Goal: Find contact information: Find contact information

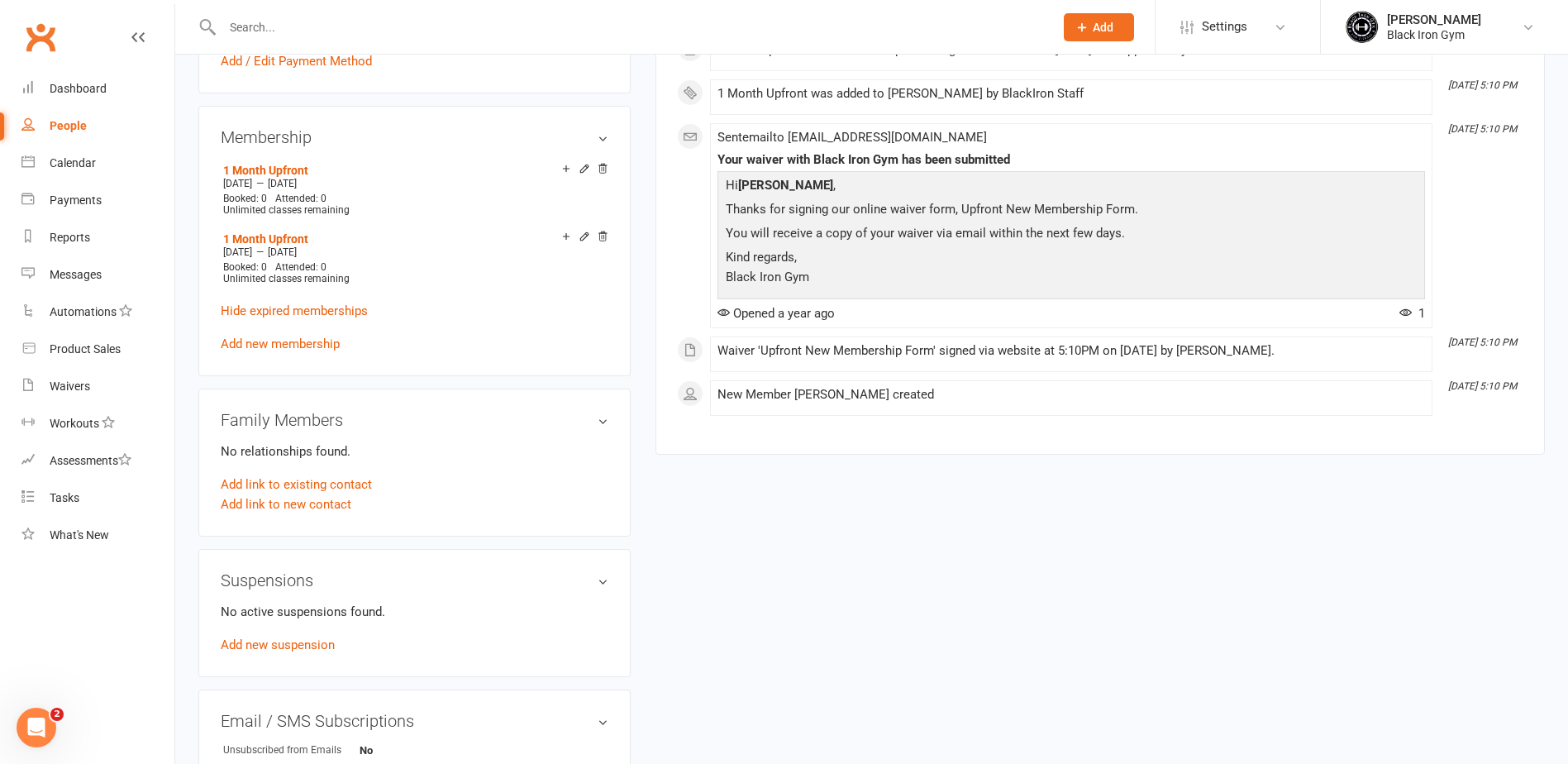
click at [255, 29] on input "text" at bounding box center [630, 27] width 825 height 23
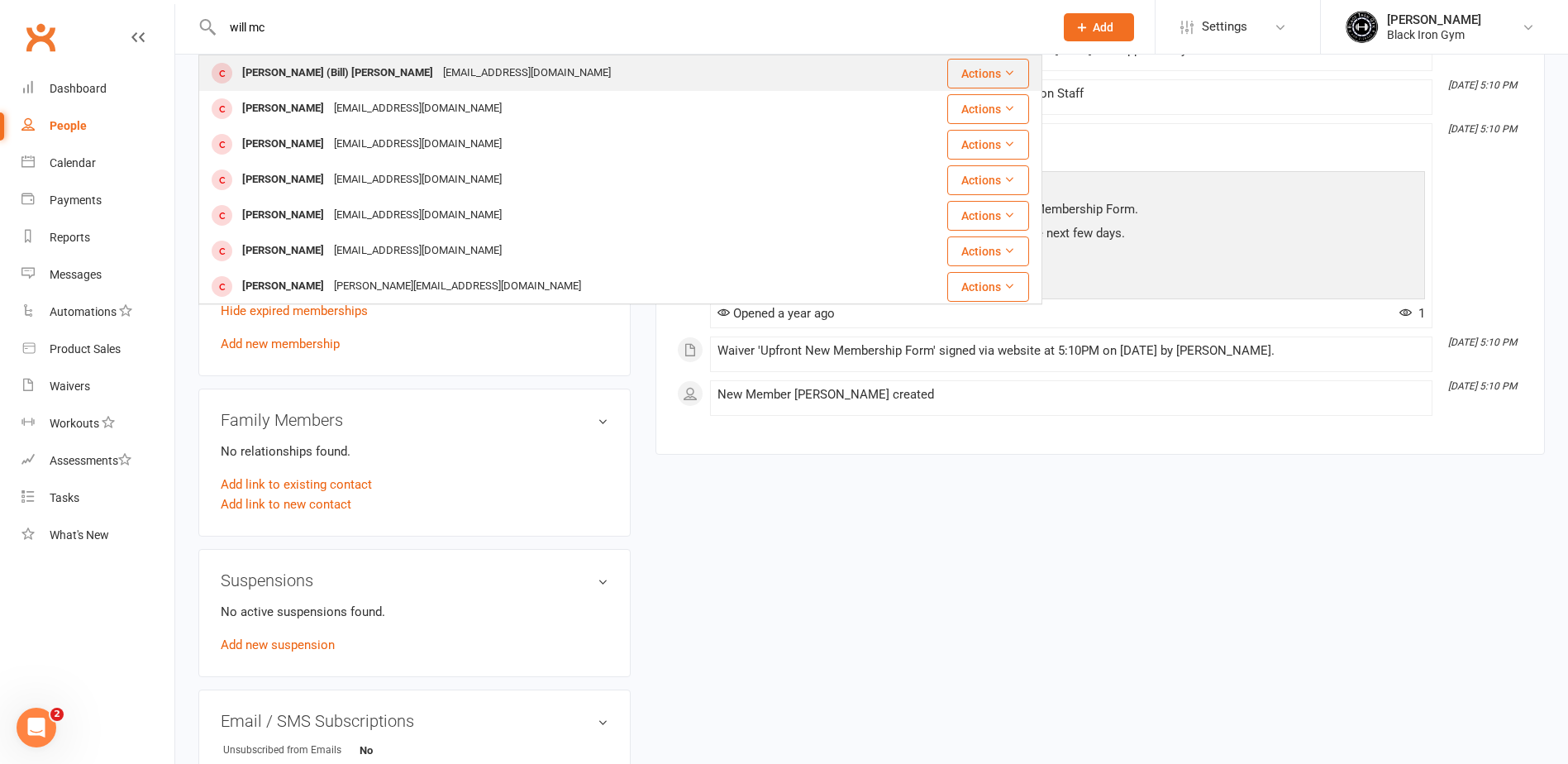
type input "will mc"
click at [301, 79] on div "[PERSON_NAME] (Bill) [PERSON_NAME]" at bounding box center [337, 73] width 201 height 24
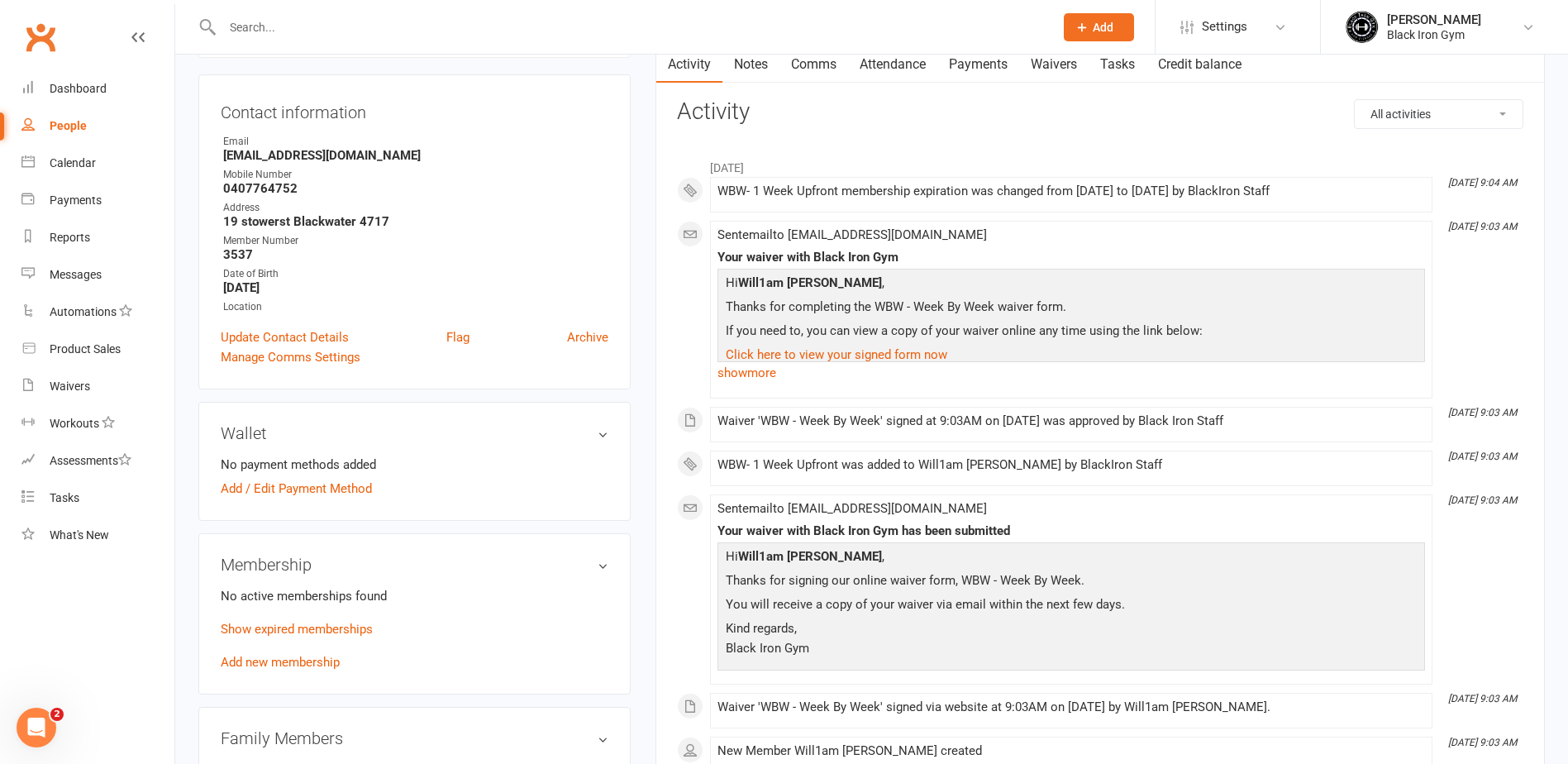
scroll to position [330, 0]
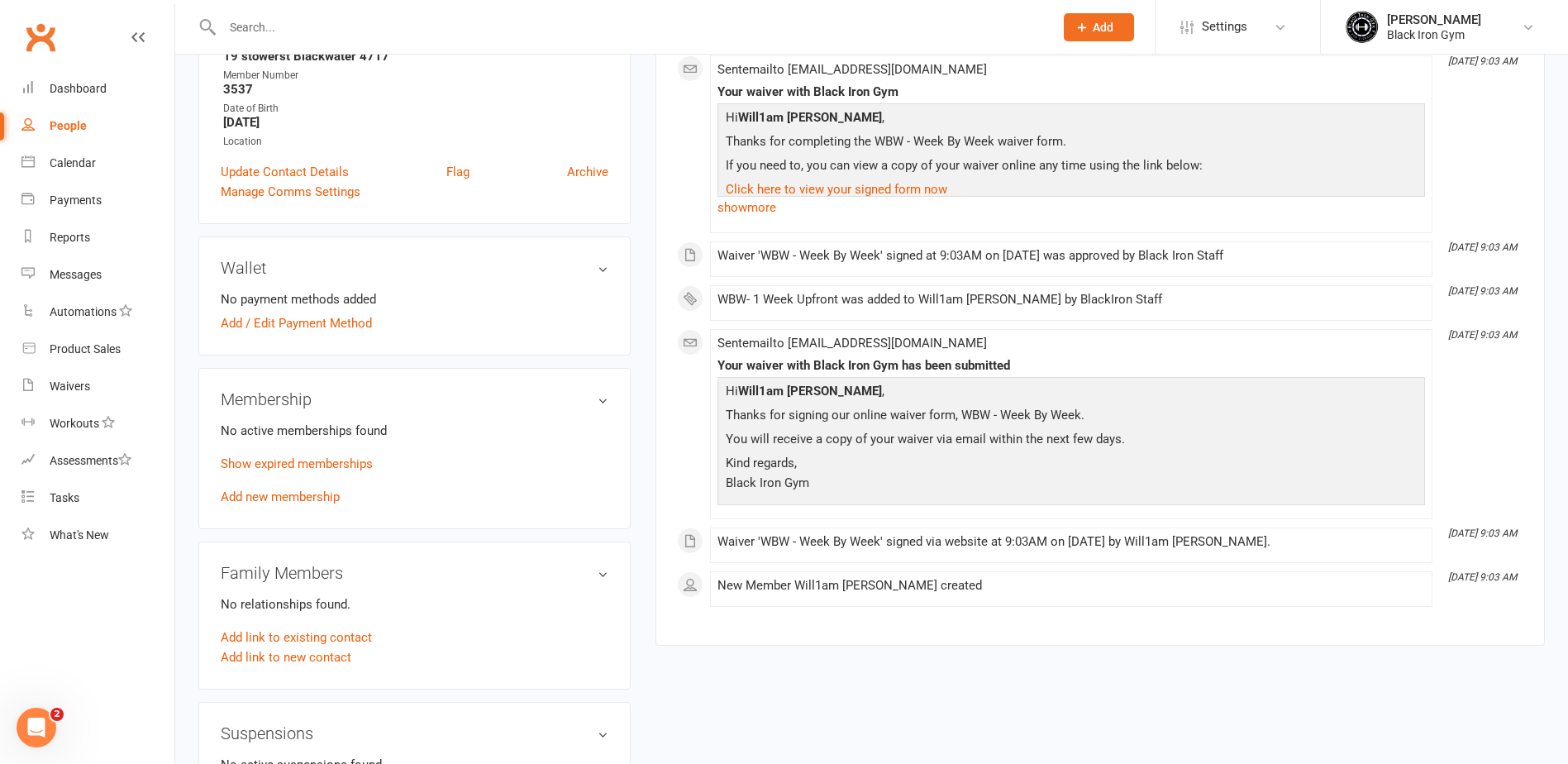
click at [342, 437] on membership-list "No active memberships found Show expired memberships Add new membership" at bounding box center [415, 462] width 388 height 84
click at [329, 456] on link "Show expired memberships" at bounding box center [297, 463] width 152 height 15
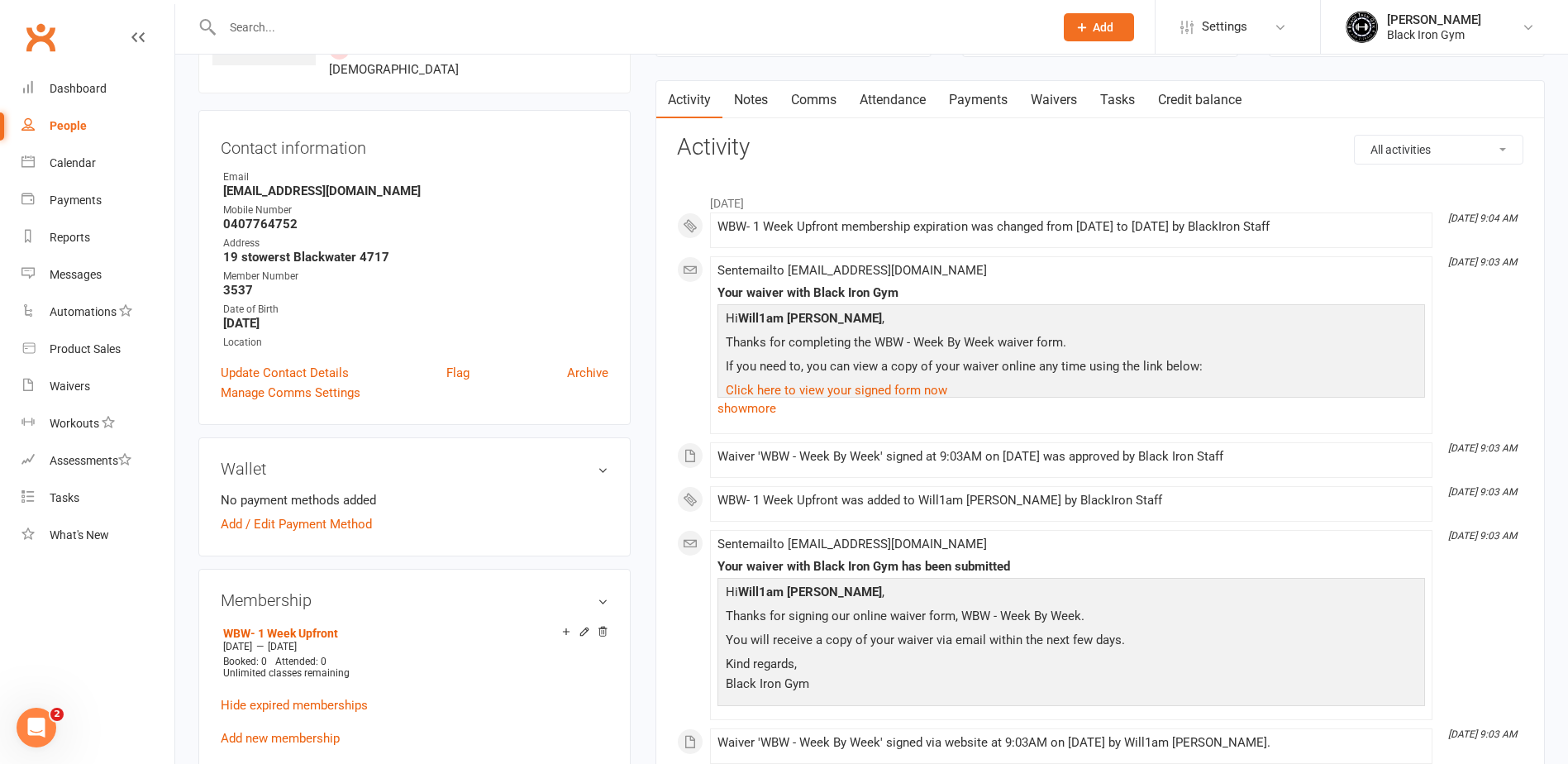
scroll to position [83, 0]
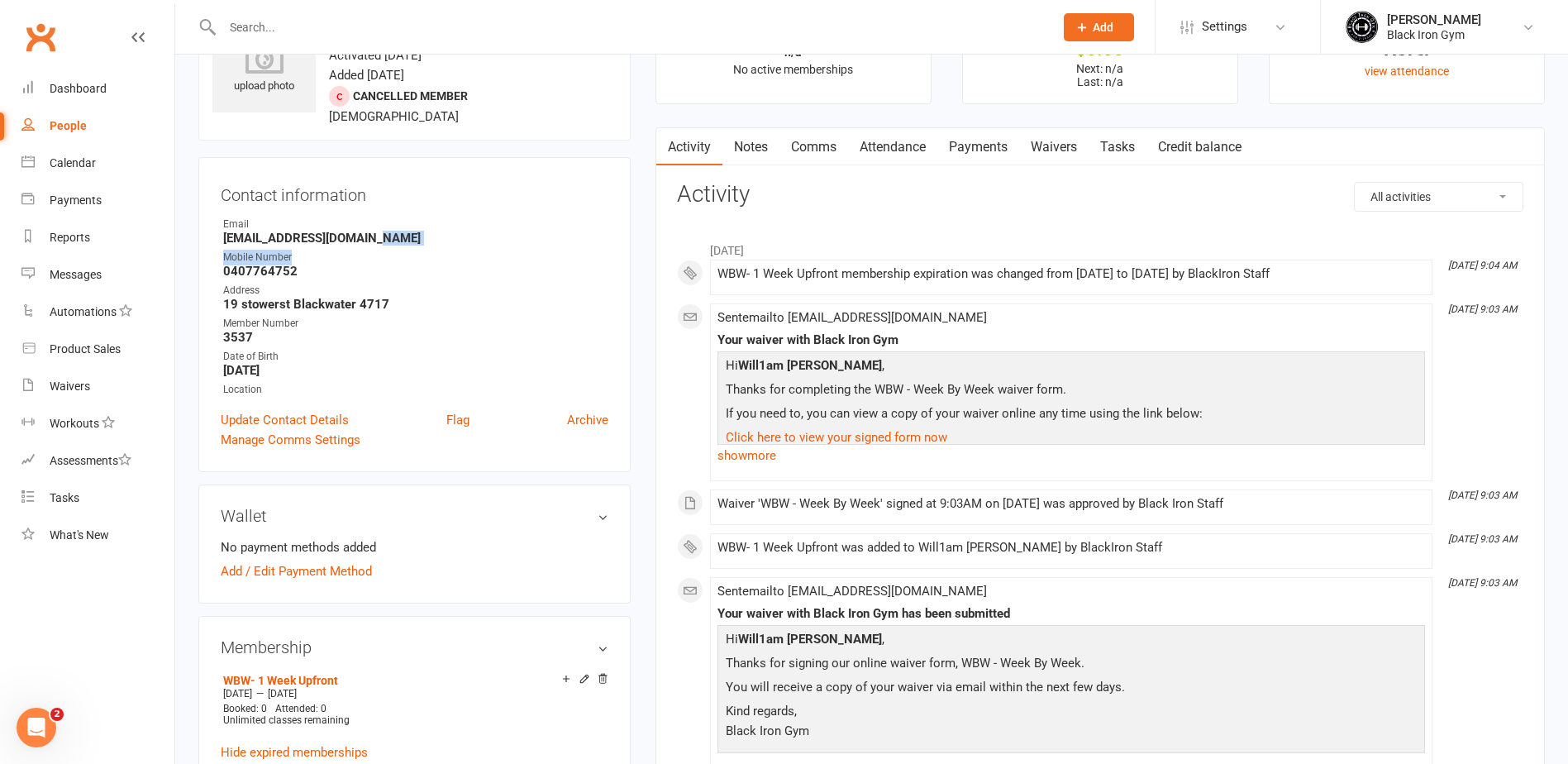
click at [437, 232] on ul "Owner Email [EMAIL_ADDRESS][DOMAIN_NAME] Mobile Number [PHONE_NUMBER] Address 1…" at bounding box center [415, 307] width 388 height 182
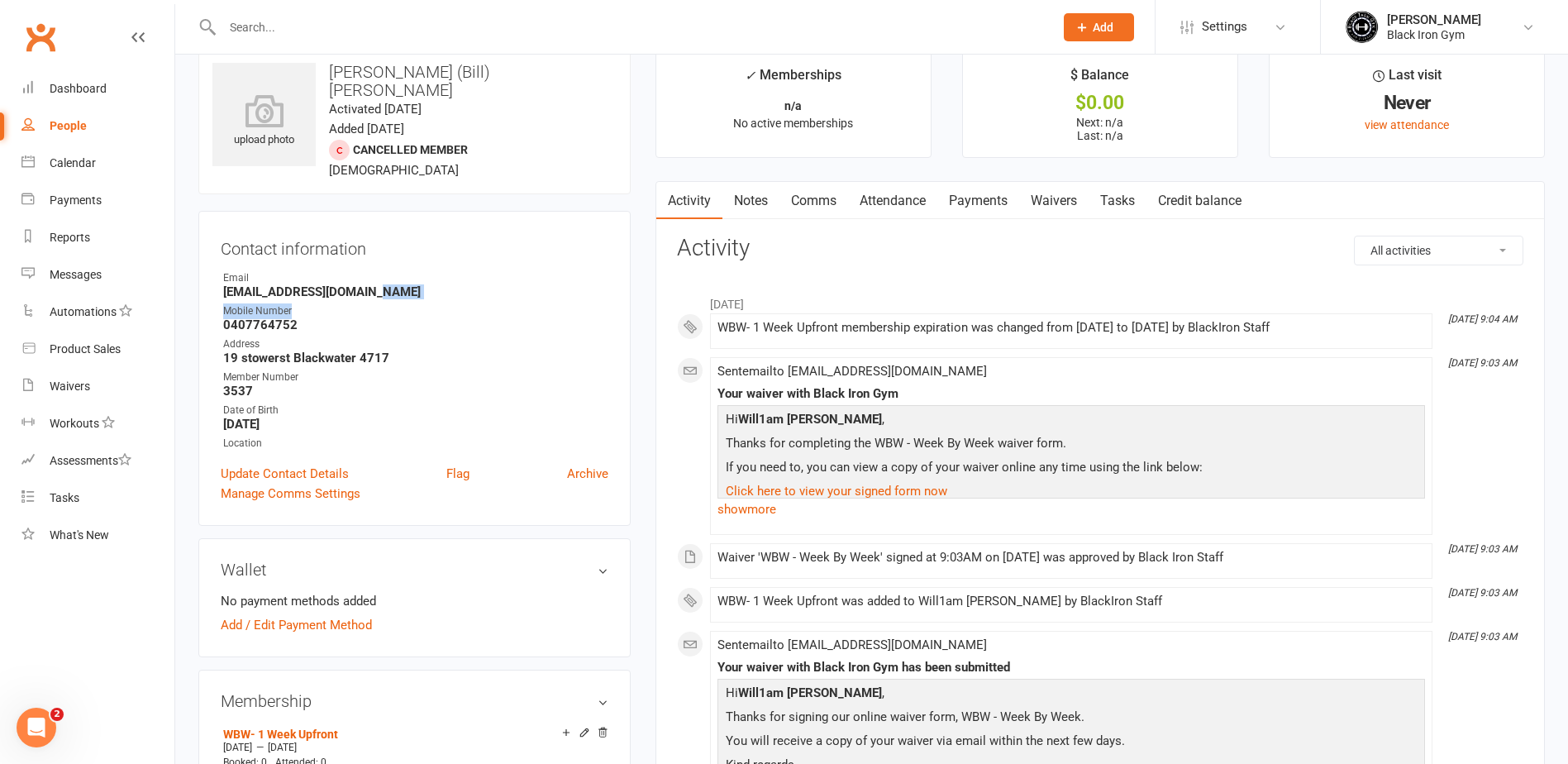
scroll to position [0, 0]
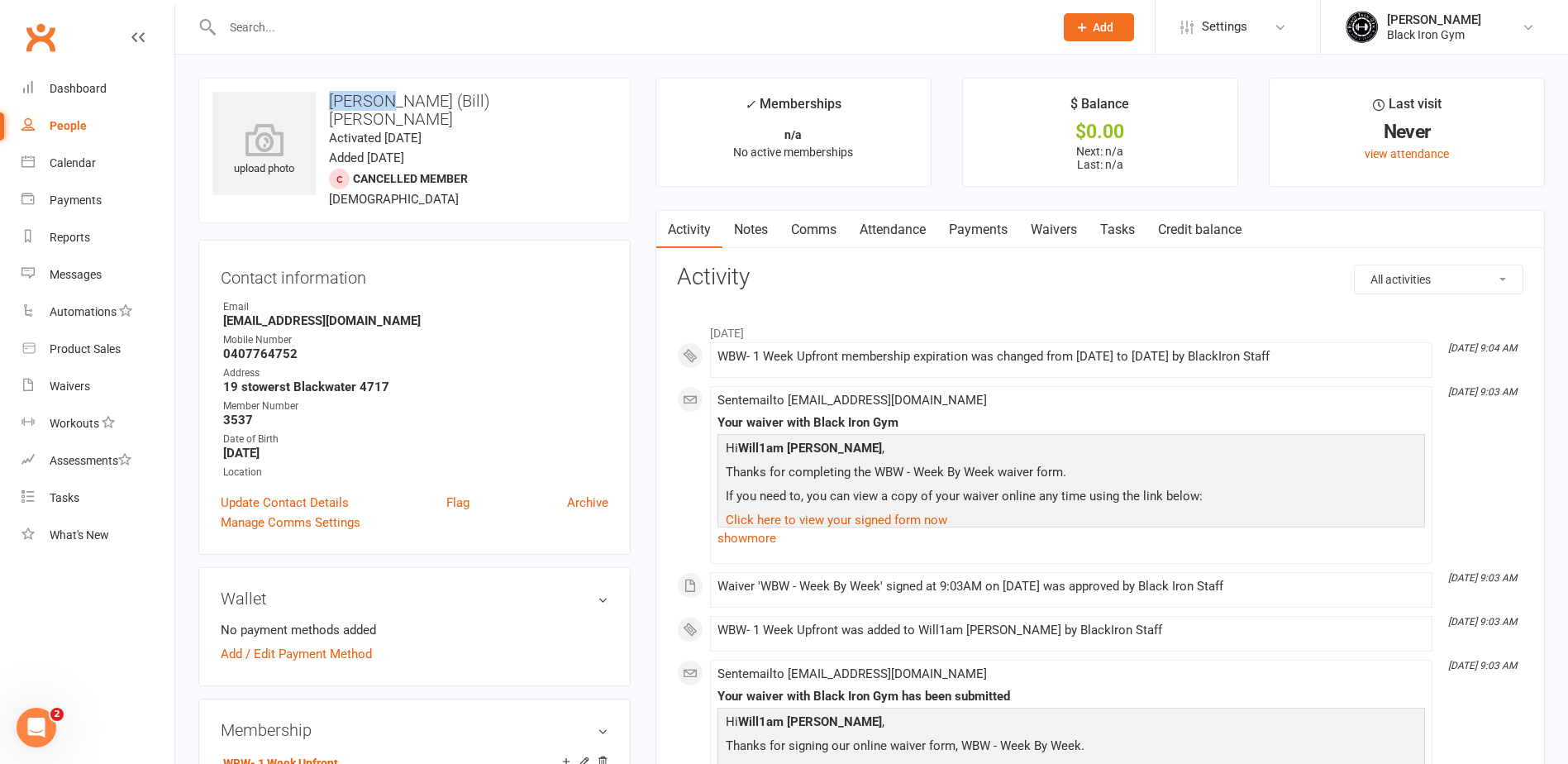
drag, startPoint x: 379, startPoint y: 106, endPoint x: 326, endPoint y: 106, distance: 53.0
click at [326, 106] on h3 "[PERSON_NAME] (Bill) [PERSON_NAME]" at bounding box center [414, 110] width 405 height 36
copy h3 "[PERSON_NAME]"
click at [504, 81] on div "upload photo [PERSON_NAME] (Bill) [PERSON_NAME] Activated [DATE] Added [DATE] C…" at bounding box center [414, 150] width 432 height 146
drag, startPoint x: 508, startPoint y: 103, endPoint x: 424, endPoint y: 97, distance: 84.2
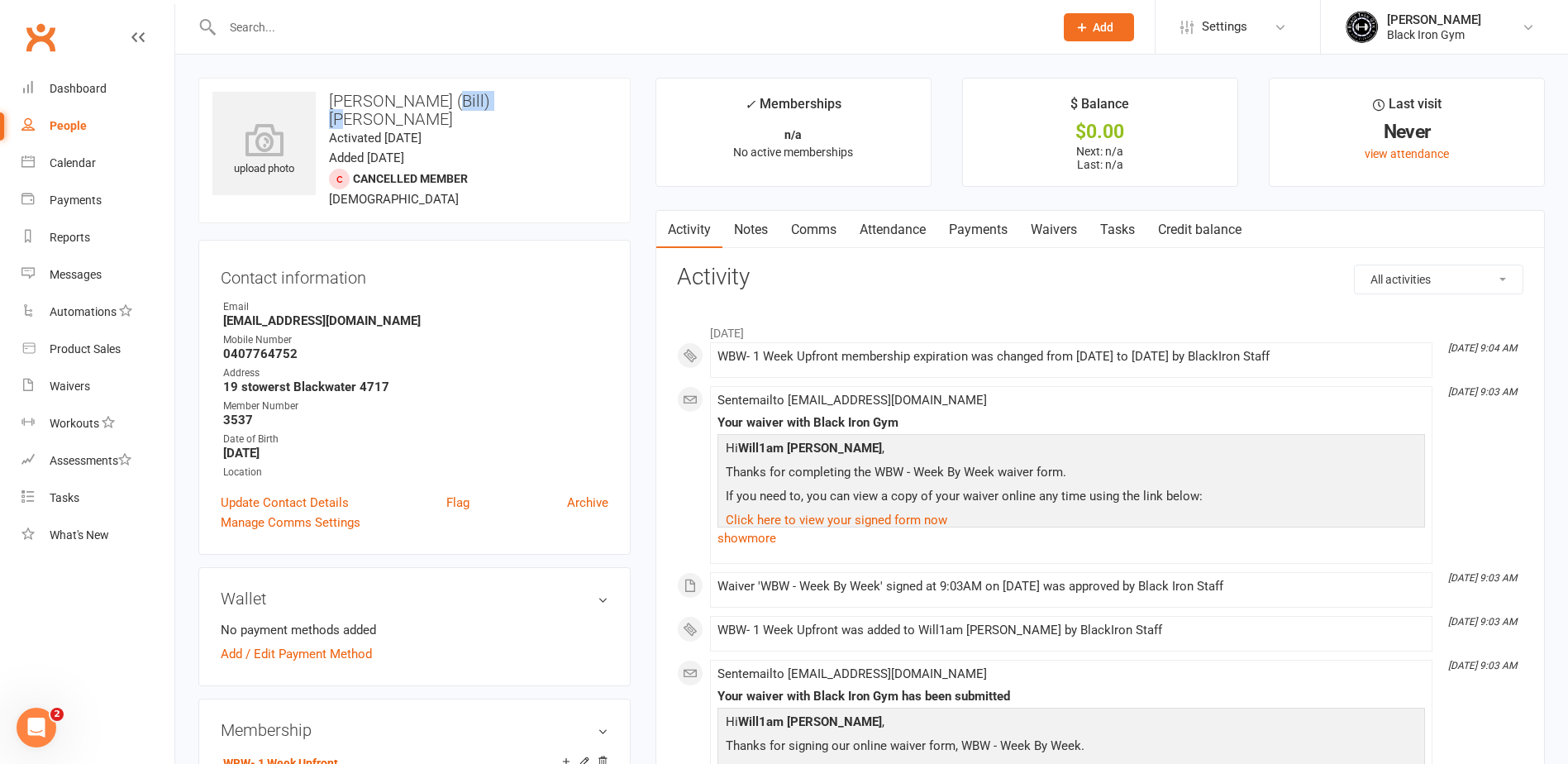
click at [424, 97] on h3 "[PERSON_NAME] (Bill) [PERSON_NAME]" at bounding box center [414, 110] width 405 height 36
copy h3 "[PERSON_NAME]"
click at [313, 366] on div "Address" at bounding box center [416, 373] width 386 height 16
drag, startPoint x: 219, startPoint y: 304, endPoint x: 389, endPoint y: 311, distance: 170.1
click at [389, 311] on div "Contact information Owner Email [EMAIL_ADDRESS][DOMAIN_NAME] Mobile Number [PHO…" at bounding box center [414, 397] width 432 height 315
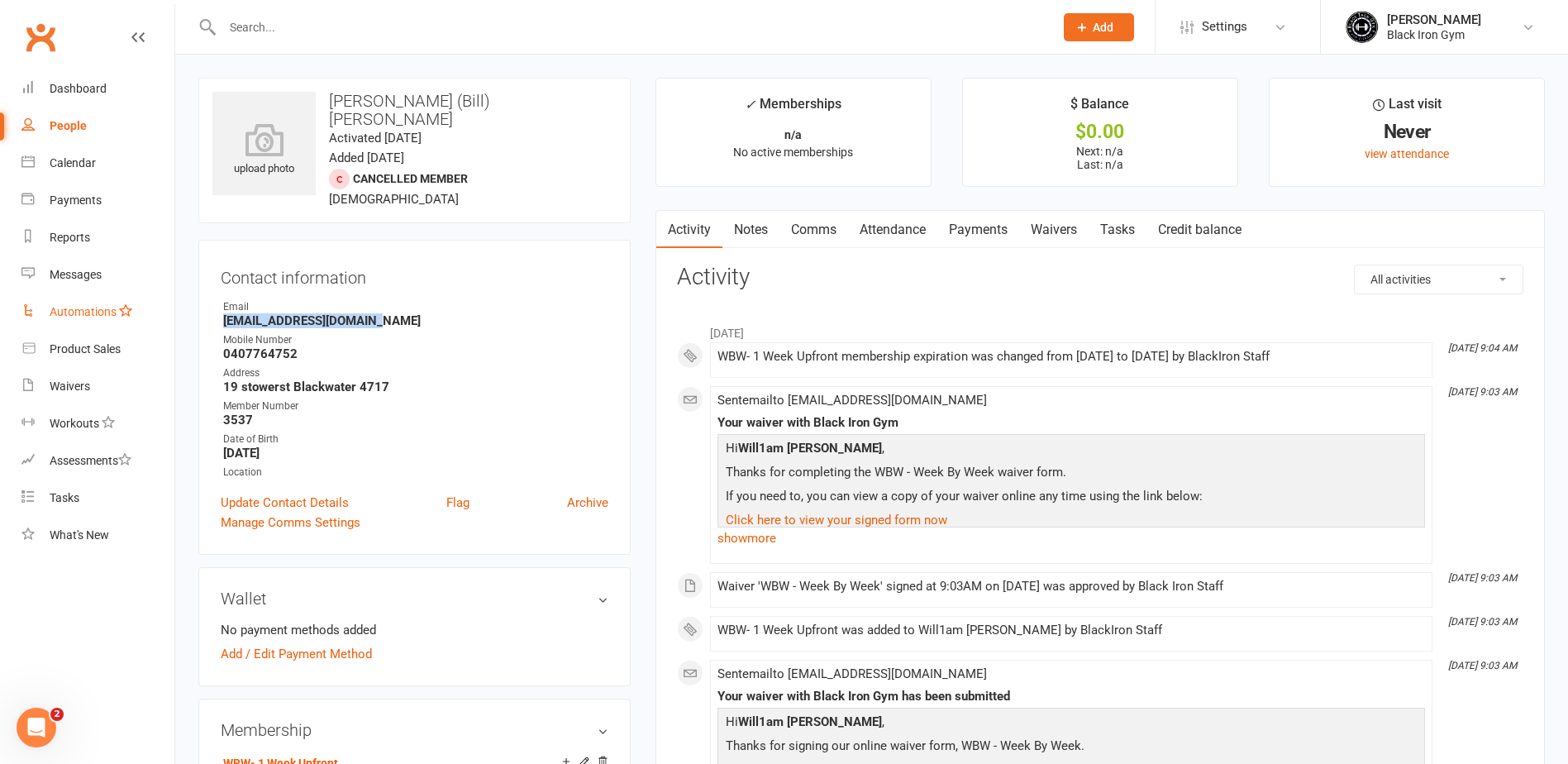
copy strong "[EMAIL_ADDRESS][DOMAIN_NAME]"
drag, startPoint x: 386, startPoint y: 374, endPoint x: 367, endPoint y: 373, distance: 19.0
click at [386, 379] on strong "19 stowerst Blackwater 4717" at bounding box center [416, 386] width 386 height 15
drag, startPoint x: 294, startPoint y: 339, endPoint x: 216, endPoint y: 337, distance: 78.0
click at [216, 337] on div "Contact information Owner Email [EMAIL_ADDRESS][DOMAIN_NAME] Mobile Number [PHO…" at bounding box center [414, 397] width 432 height 315
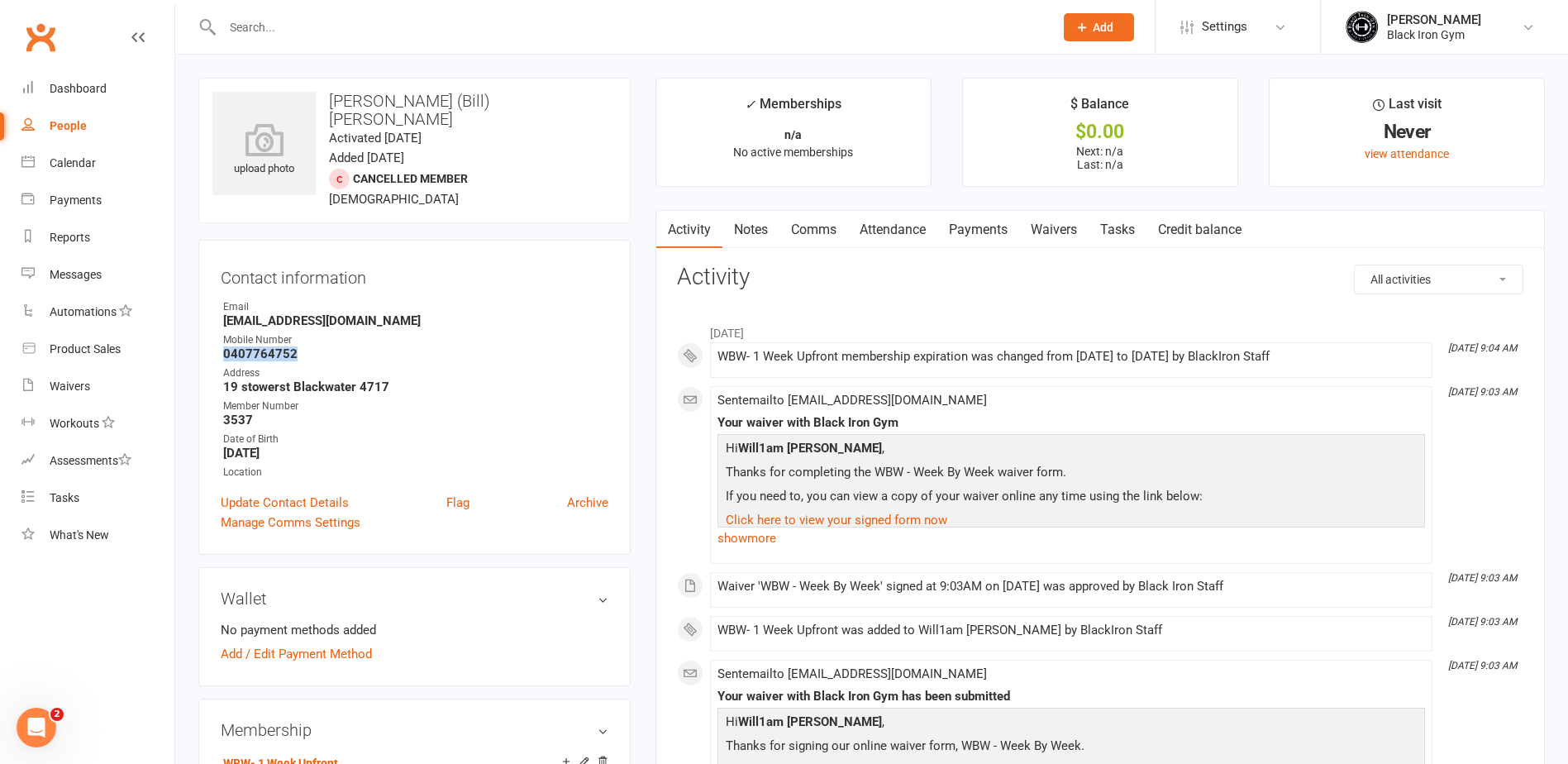
copy strong "0407764752"
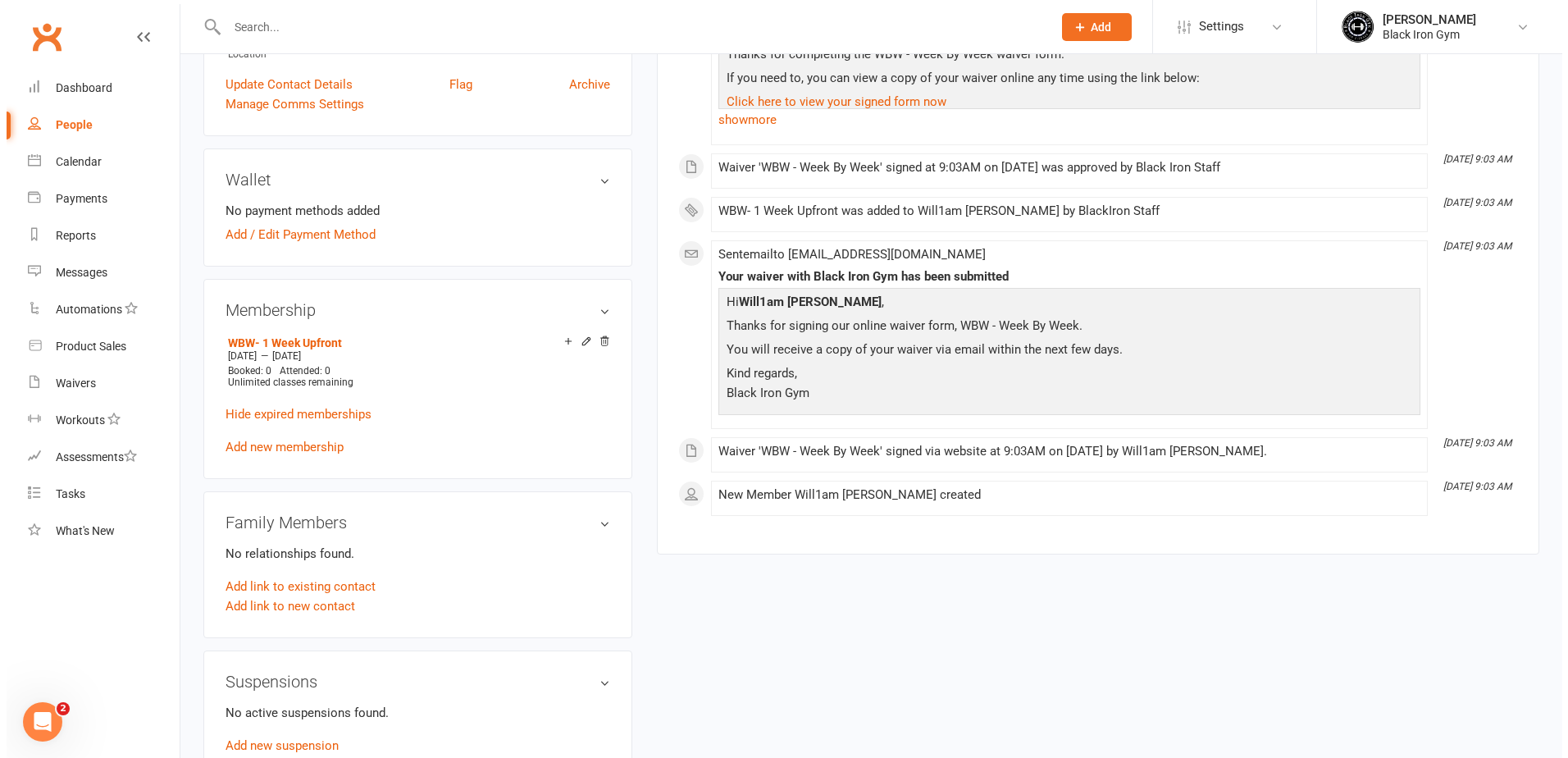
scroll to position [492, 0]
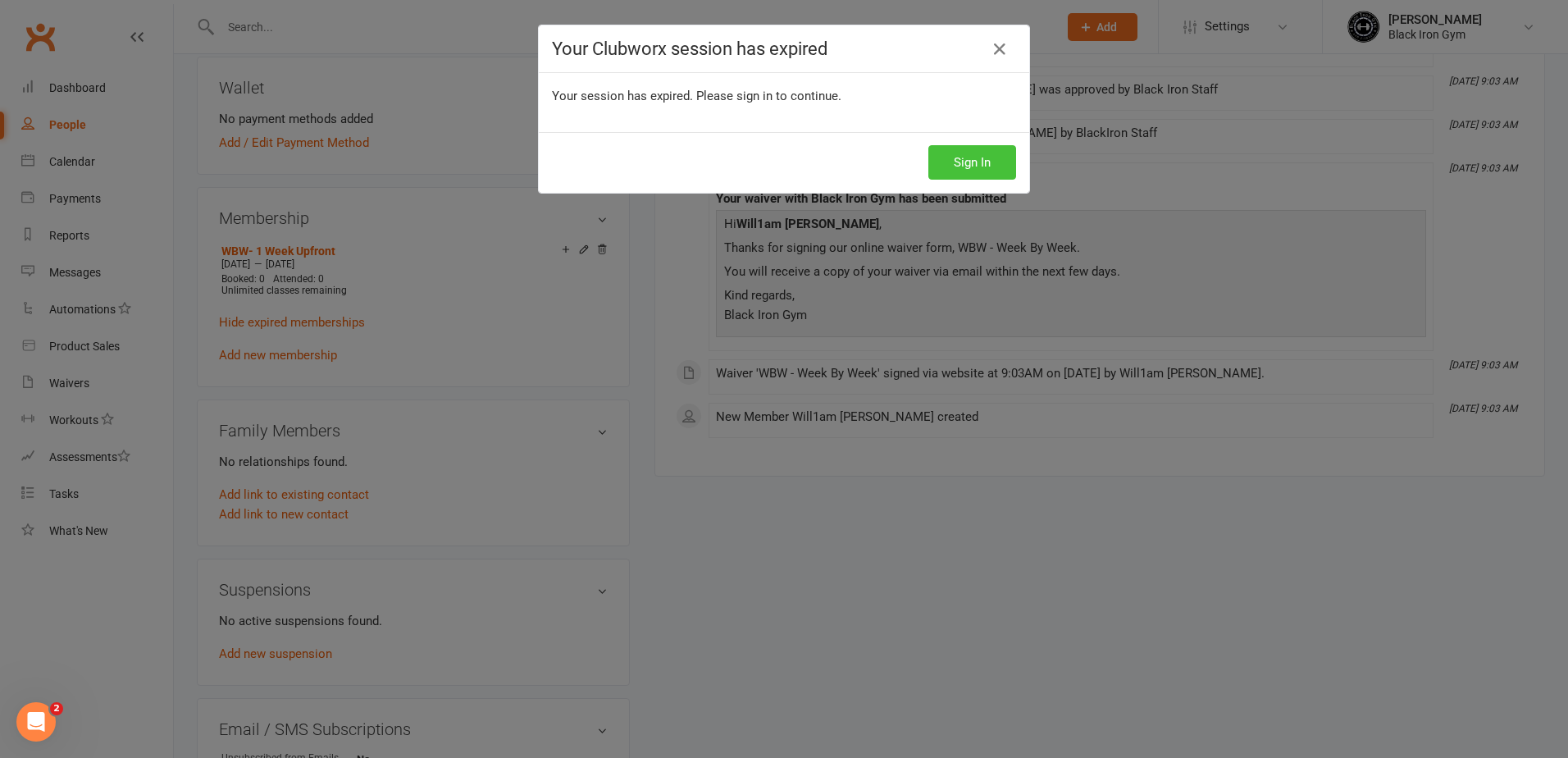
click at [985, 161] on button "Sign In" at bounding box center [972, 163] width 88 height 34
